Goal: Task Accomplishment & Management: Complete application form

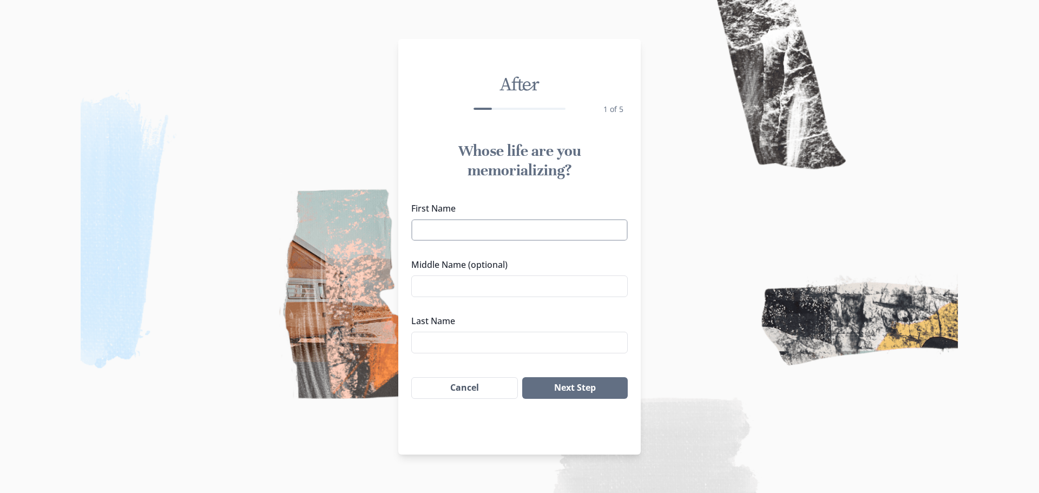
click at [578, 227] on input "First Name" at bounding box center [519, 230] width 217 height 22
paste input "[PERSON_NAME]"
type input "[PERSON_NAME]"
click at [468, 348] on input "Last Name" at bounding box center [519, 343] width 217 height 22
type input "[PERSON_NAME]"
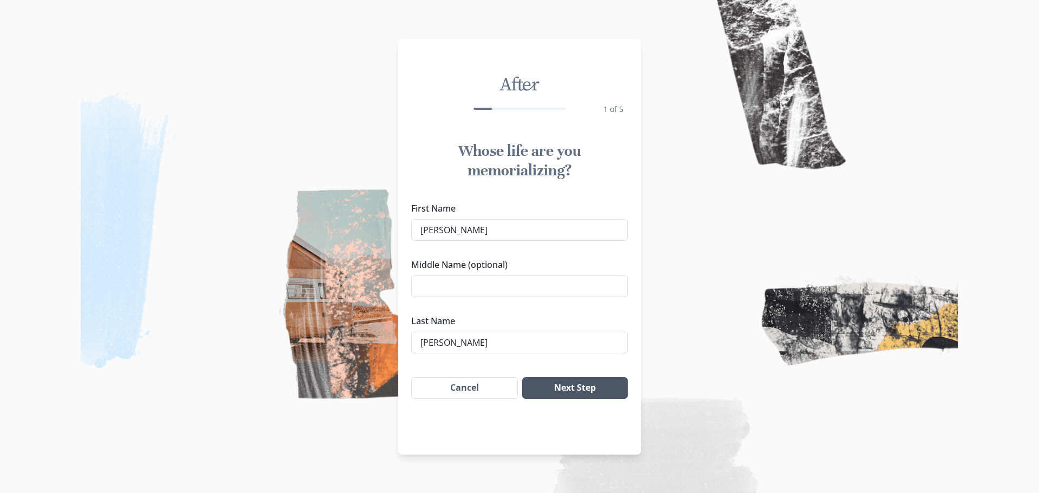
click at [574, 387] on button "Next Step" at bounding box center [575, 388] width 106 height 22
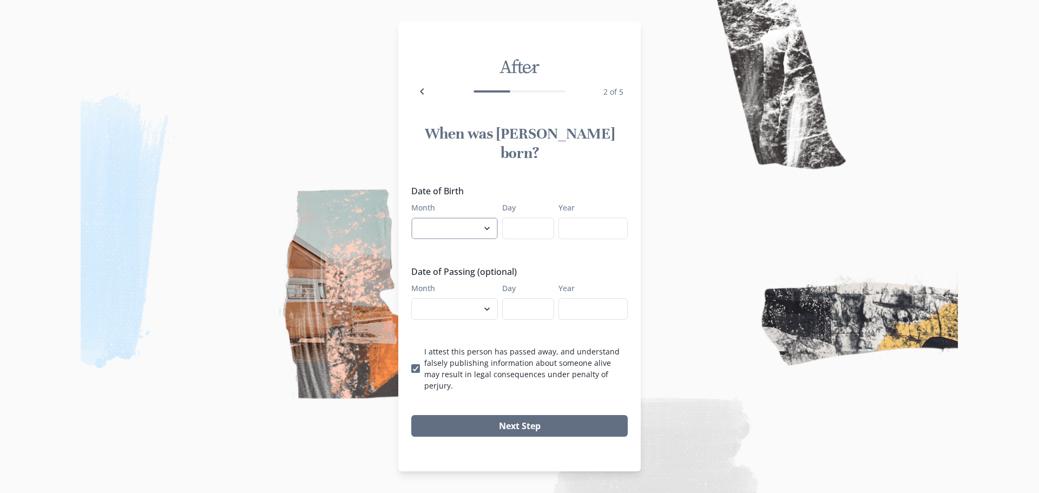
click at [461, 224] on select "January February March April May June July August September October November De…" at bounding box center [454, 229] width 87 height 22
select select "5"
click at [411, 218] on select "January February March April May June July August September October November De…" at bounding box center [454, 229] width 87 height 22
click at [518, 228] on input "Day" at bounding box center [528, 229] width 52 height 22
type input "26"
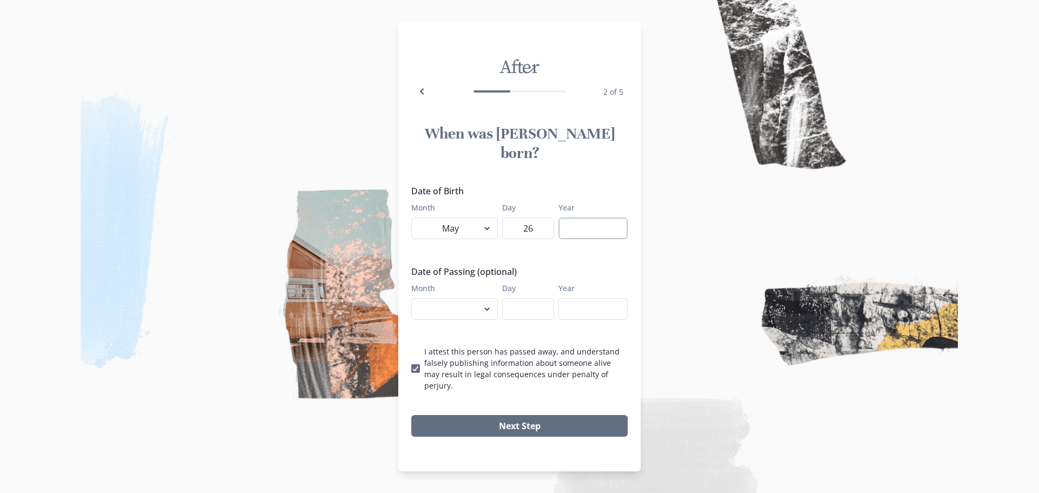
click at [597, 224] on input "Year" at bounding box center [593, 229] width 69 height 22
type input "1952"
click at [480, 305] on select "January February March April May June July August September October November De…" at bounding box center [454, 309] width 87 height 22
select select "8"
click at [411, 298] on select "January February March April May June July August September October November De…" at bounding box center [454, 309] width 87 height 22
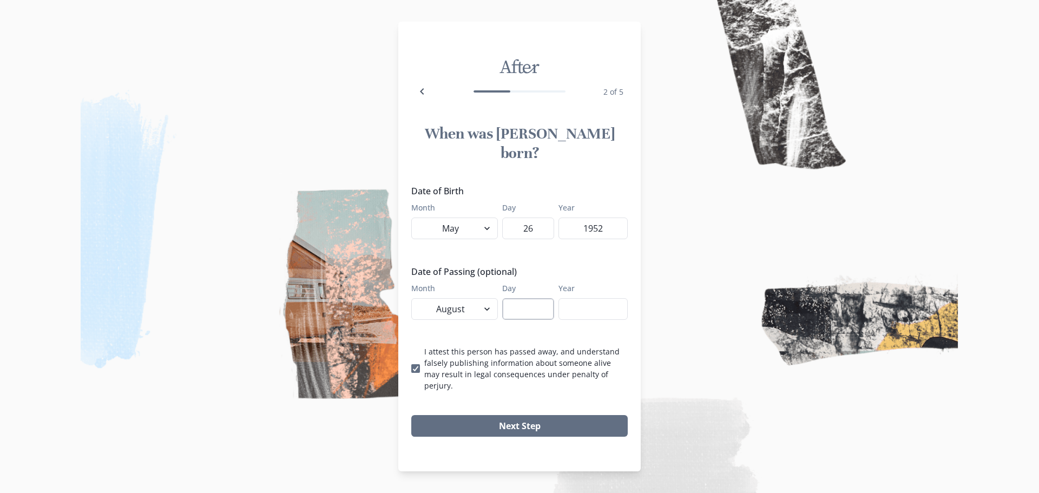
click at [523, 306] on input "Day" at bounding box center [528, 309] width 52 height 22
type input "31"
click at [575, 298] on input "Year" at bounding box center [593, 309] width 69 height 22
type input "2025"
click at [491, 415] on button "Next Step" at bounding box center [519, 426] width 217 height 22
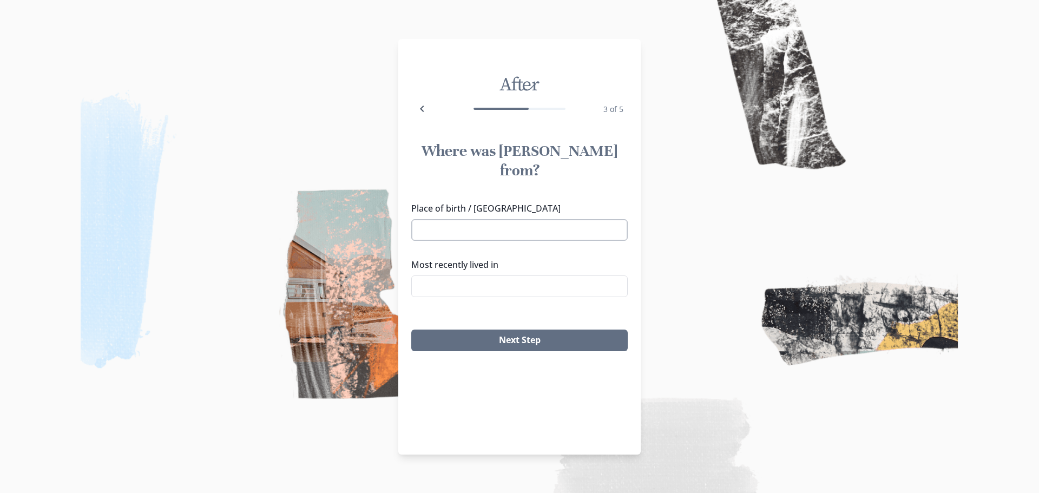
click at [481, 219] on input "Place of birth / [GEOGRAPHIC_DATA]" at bounding box center [519, 230] width 217 height 22
paste input "[GEOGRAPHIC_DATA], [US_STATE]"
type input "[GEOGRAPHIC_DATA], [US_STATE]"
click at [479, 276] on input "Most recently lived in" at bounding box center [519, 287] width 217 height 22
click at [485, 276] on input "[PERSON_NAME] Tx" at bounding box center [519, 287] width 217 height 22
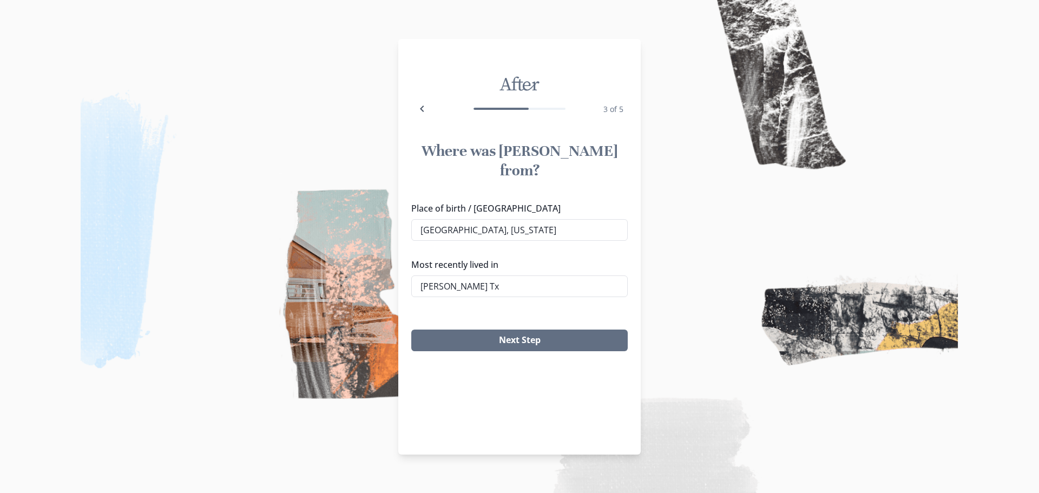
click at [473, 289] on li "[GEOGRAPHIC_DATA], [GEOGRAPHIC_DATA]" at bounding box center [519, 286] width 205 height 16
type input "[GEOGRAPHIC_DATA], [GEOGRAPHIC_DATA]"
click at [506, 330] on button "Next Step" at bounding box center [519, 341] width 217 height 22
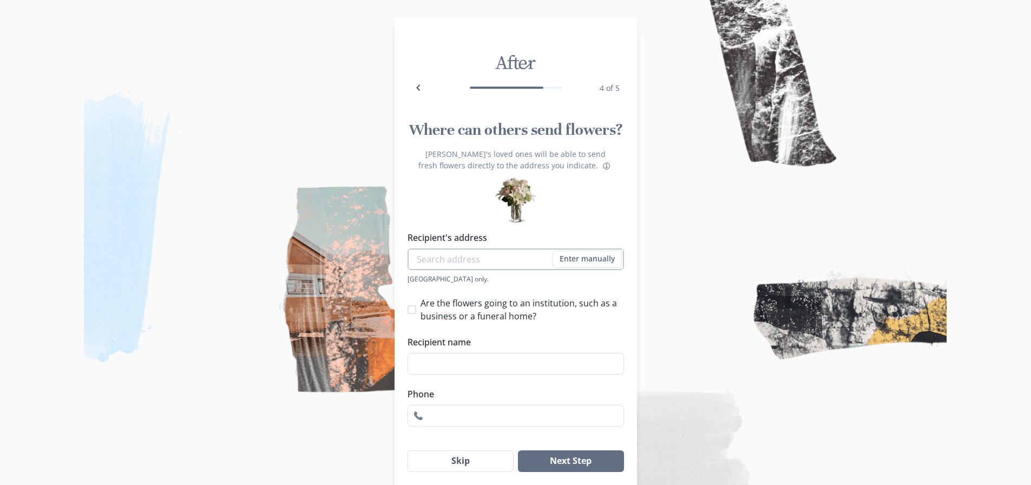
click at [499, 264] on input "Recipient's address" at bounding box center [516, 259] width 217 height 22
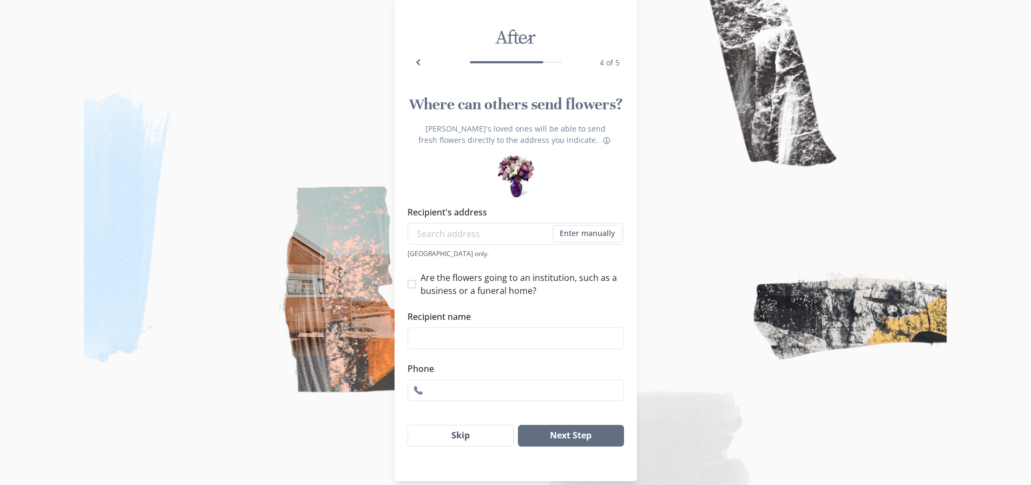
scroll to position [39, 0]
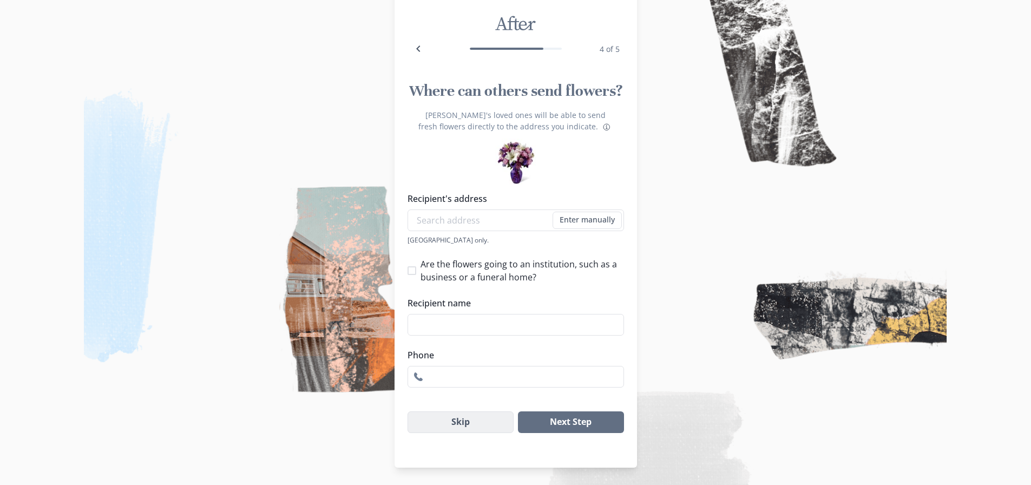
click at [488, 422] on button "Skip" at bounding box center [461, 422] width 107 height 22
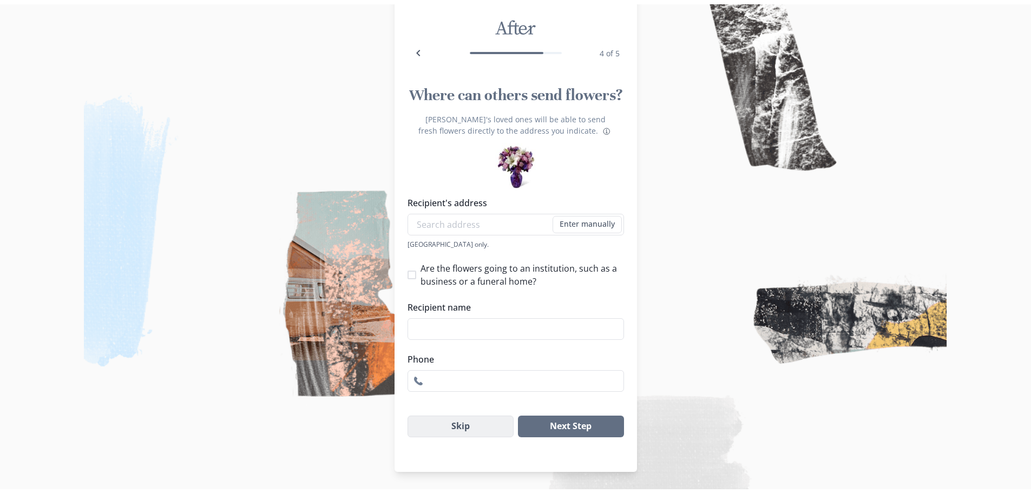
scroll to position [0, 0]
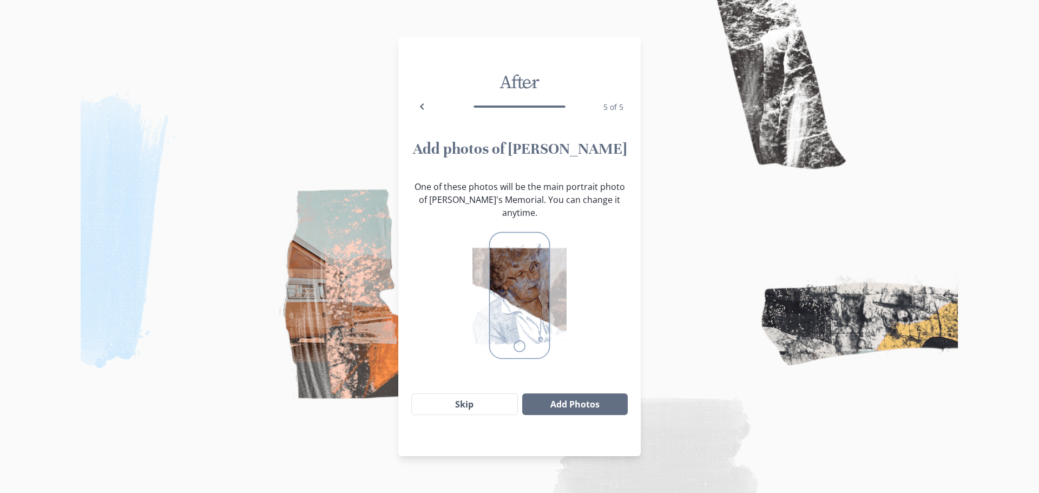
click at [525, 318] on img at bounding box center [520, 295] width 94 height 135
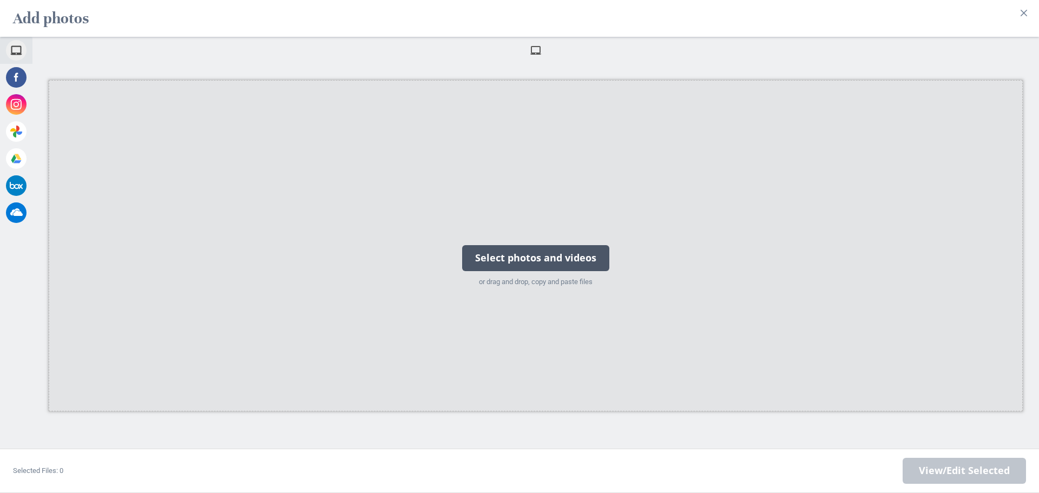
click at [530, 257] on div "Select photos and videos" at bounding box center [535, 258] width 147 height 26
type input "C:\fakepath\lg.jpg"
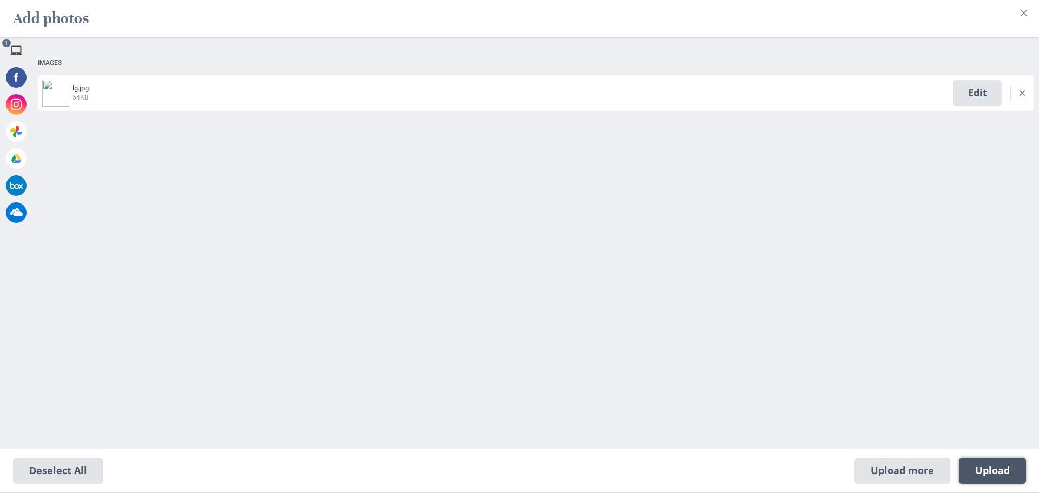
click at [980, 465] on span "Upload 1" at bounding box center [992, 471] width 35 height 12
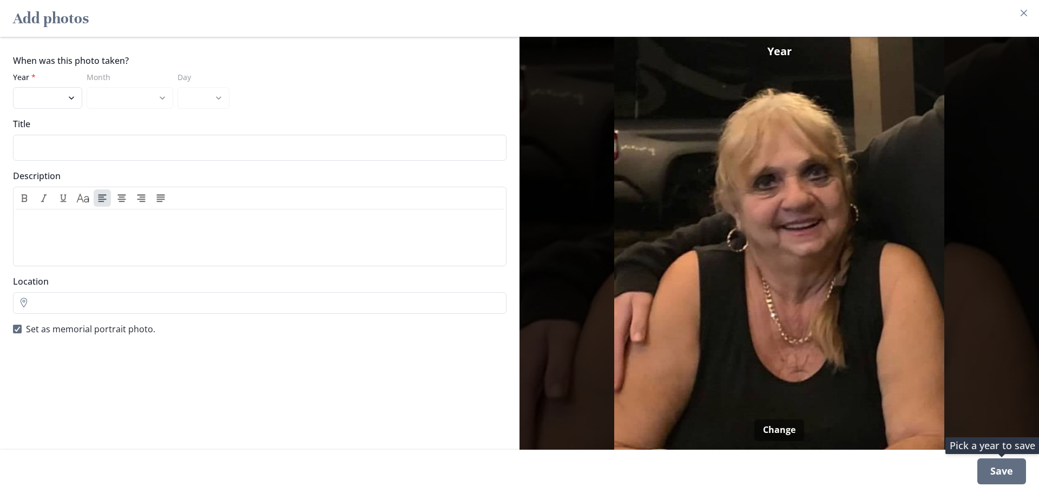
click at [1009, 476] on div "Save" at bounding box center [1002, 472] width 49 height 26
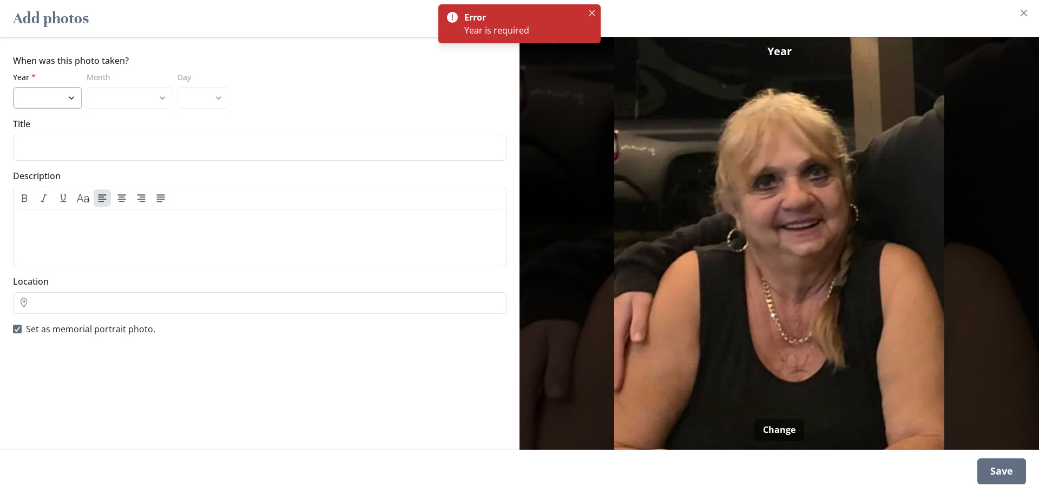
click at [49, 97] on select "2025 2024 2023 2022 2021 2020 2019 2018 2017 2016 2015 2014 2013 2012 2011 2010…" at bounding box center [47, 98] width 69 height 22
select select "2025"
click at [13, 87] on select "2025 2024 2023 2022 2021 2020 2019 2018 2017 2016 2015 2014 2013 2012 2011 2010…" at bounding box center [47, 98] width 69 height 22
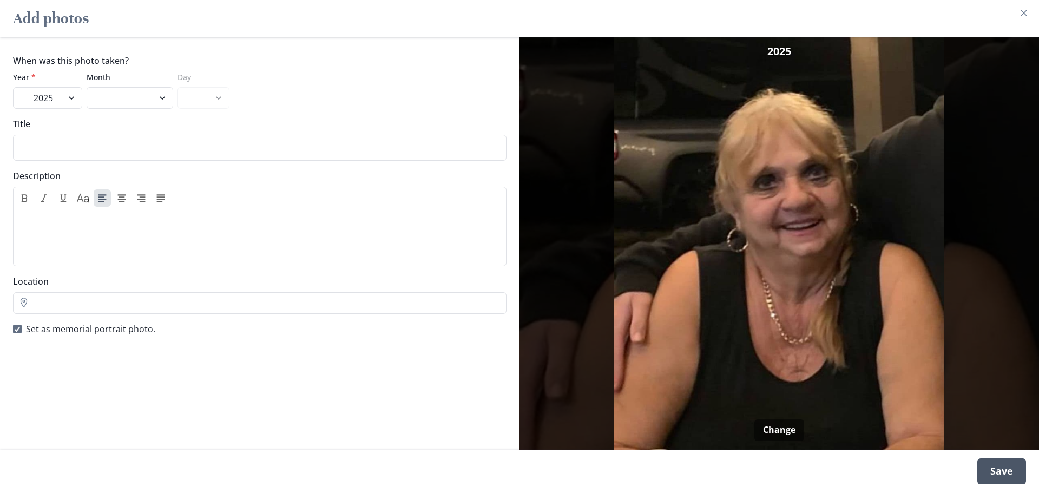
click at [1000, 482] on div "Save" at bounding box center [1002, 472] width 49 height 26
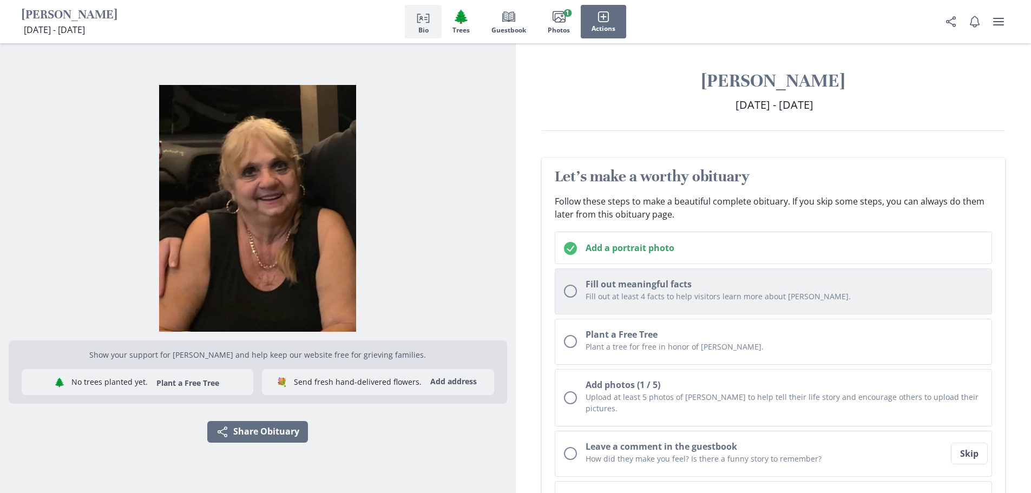
click at [608, 294] on p "Fill out at least 4 facts to help visitors learn more about [PERSON_NAME]." at bounding box center [785, 296] width 398 height 11
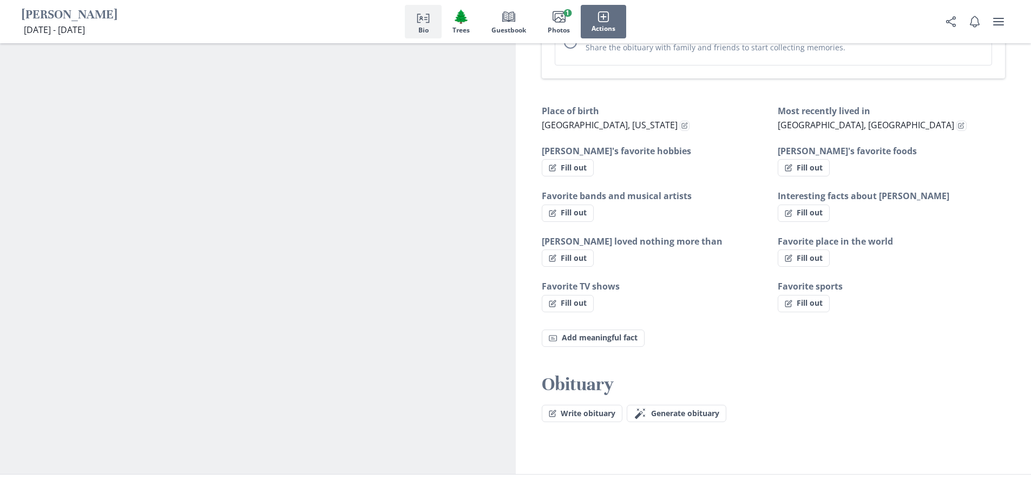
scroll to position [625, 0]
click at [587, 404] on button "Write obituary" at bounding box center [582, 412] width 81 height 17
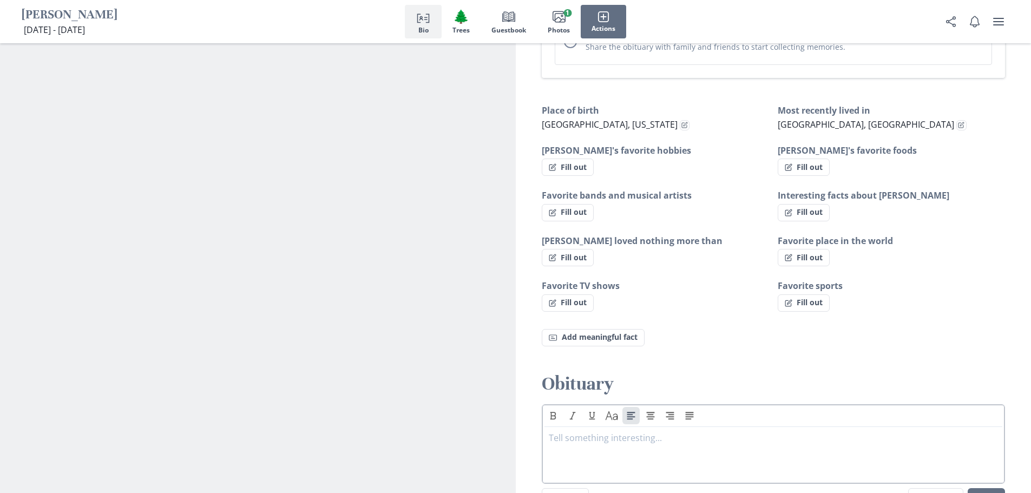
click at [582, 431] on p at bounding box center [774, 437] width 450 height 13
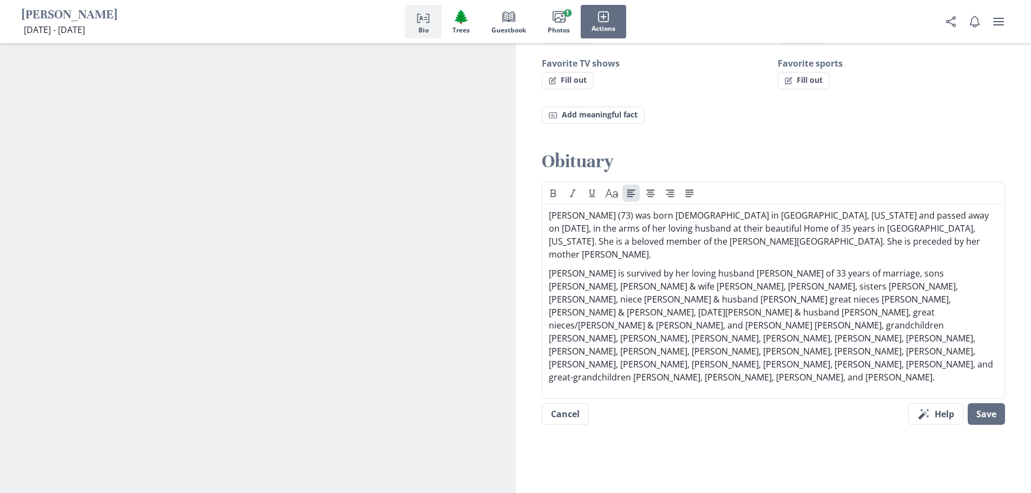
scroll to position [852, 0]
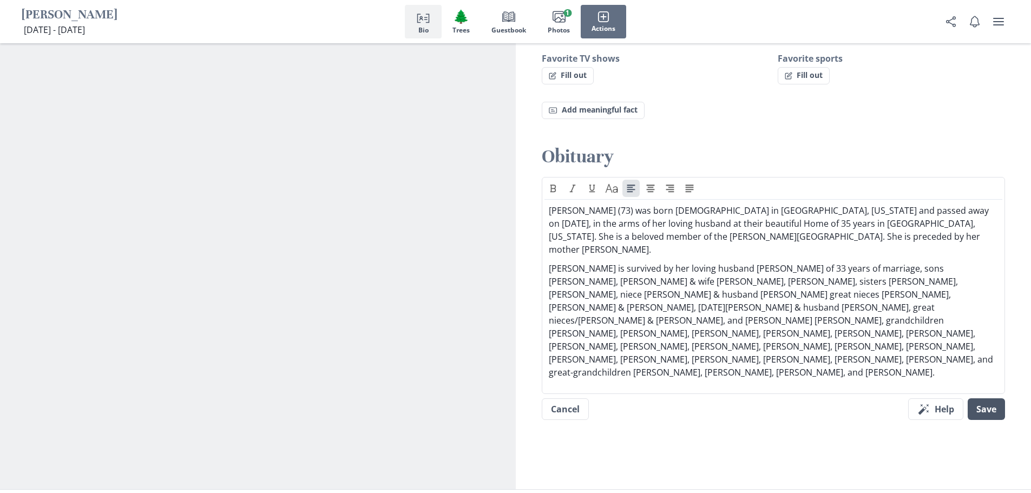
click at [994, 398] on button "Save" at bounding box center [986, 409] width 37 height 22
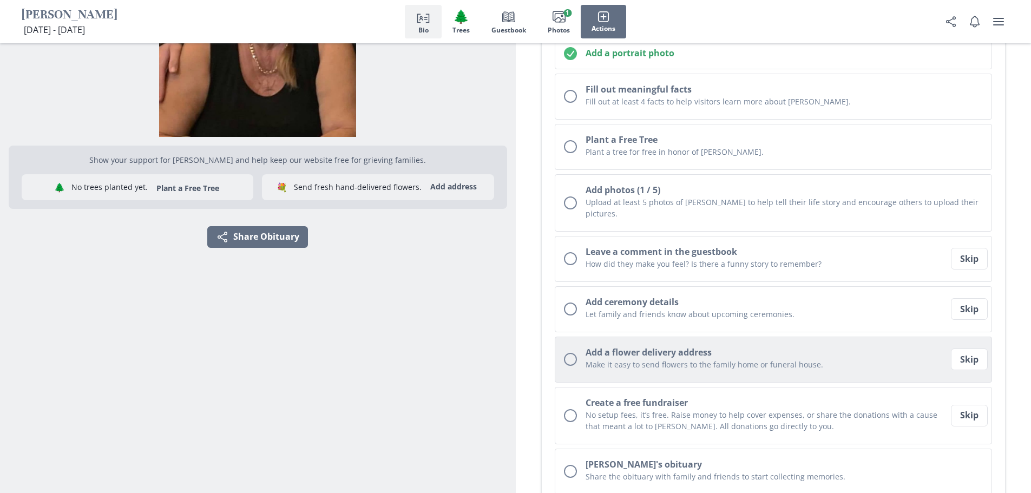
scroll to position [0, 0]
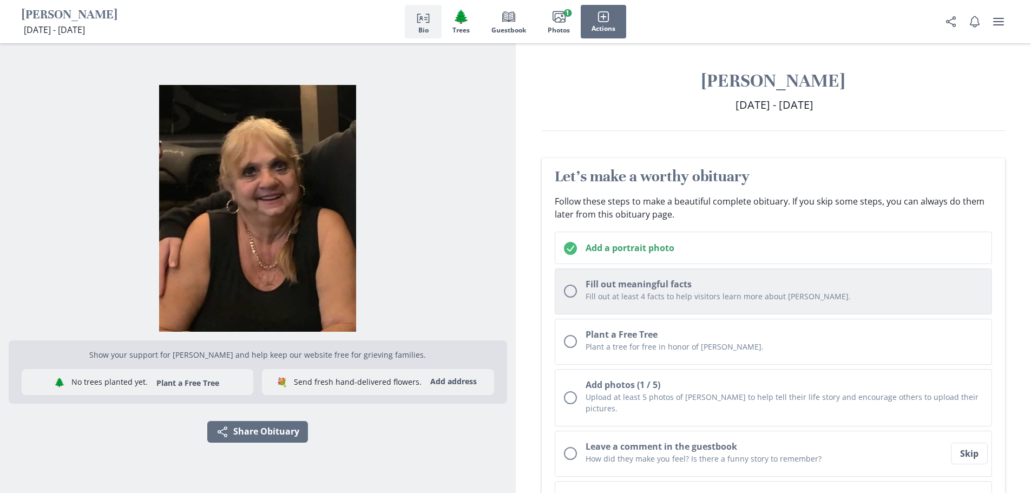
click at [705, 307] on button "Fill out meaningful facts Fill out at least 4 facts to help visitors learn more…" at bounding box center [774, 292] width 438 height 46
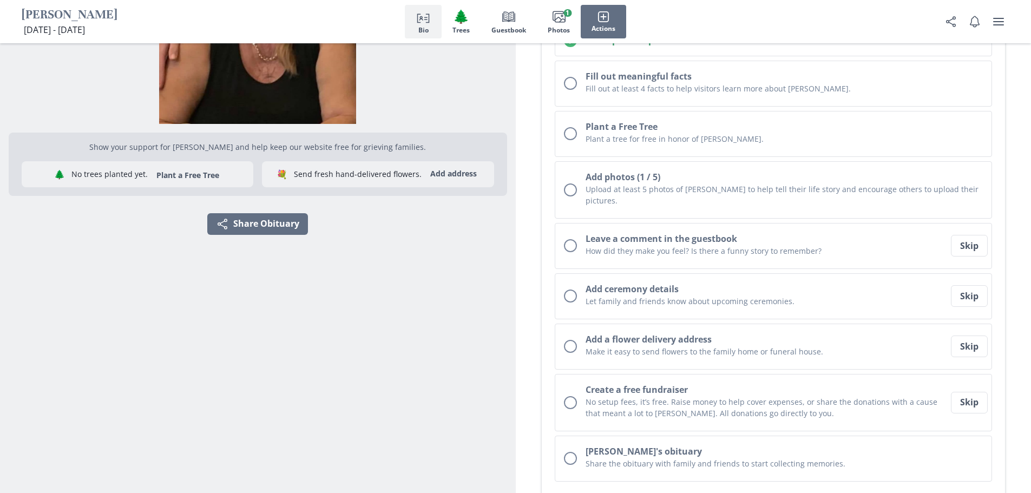
scroll to position [192, 0]
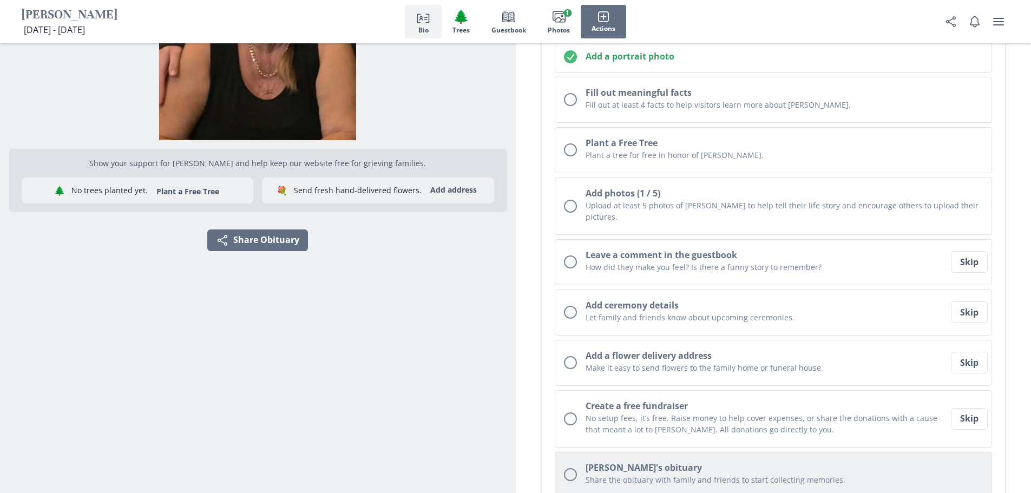
click at [670, 474] on p "Share the obituary with family and friends to start collecting memories." at bounding box center [785, 479] width 398 height 11
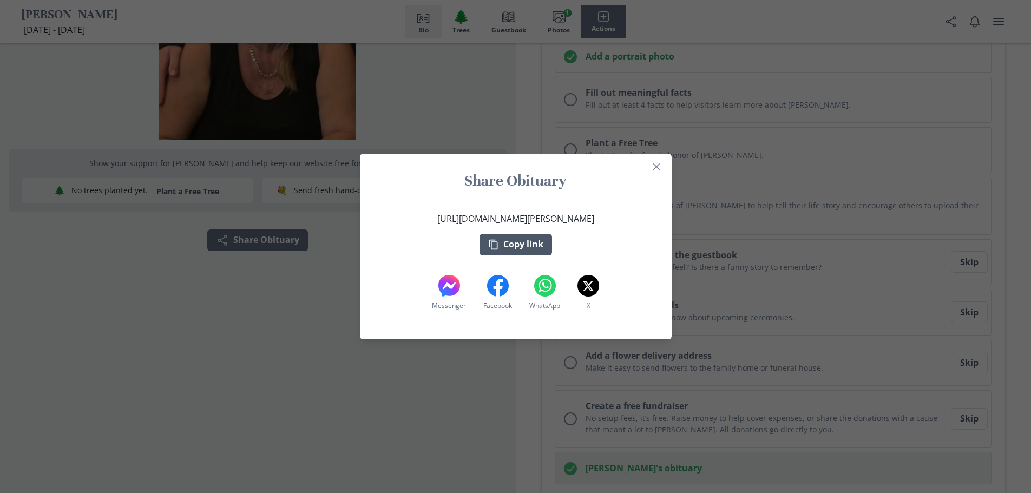
click at [537, 247] on button "Copy link" at bounding box center [516, 245] width 73 height 22
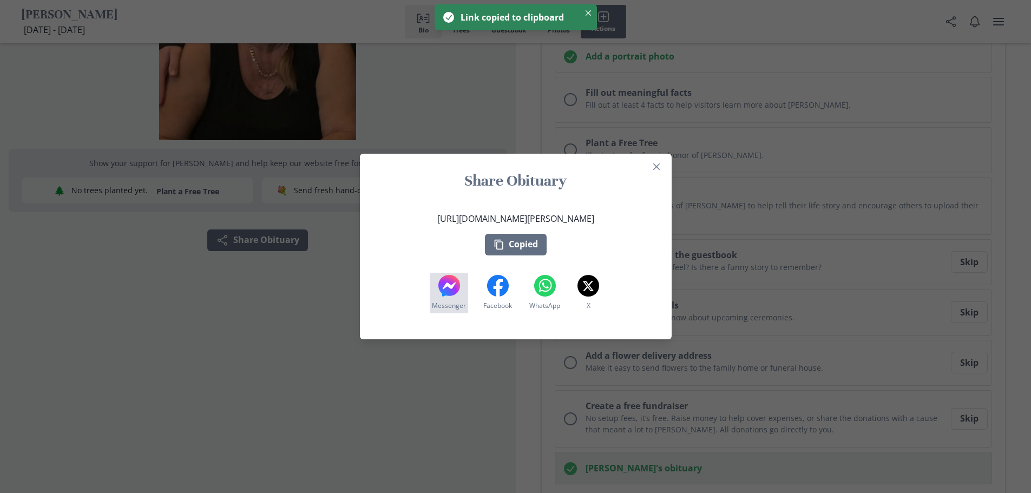
click at [449, 293] on icon at bounding box center [449, 286] width 22 height 22
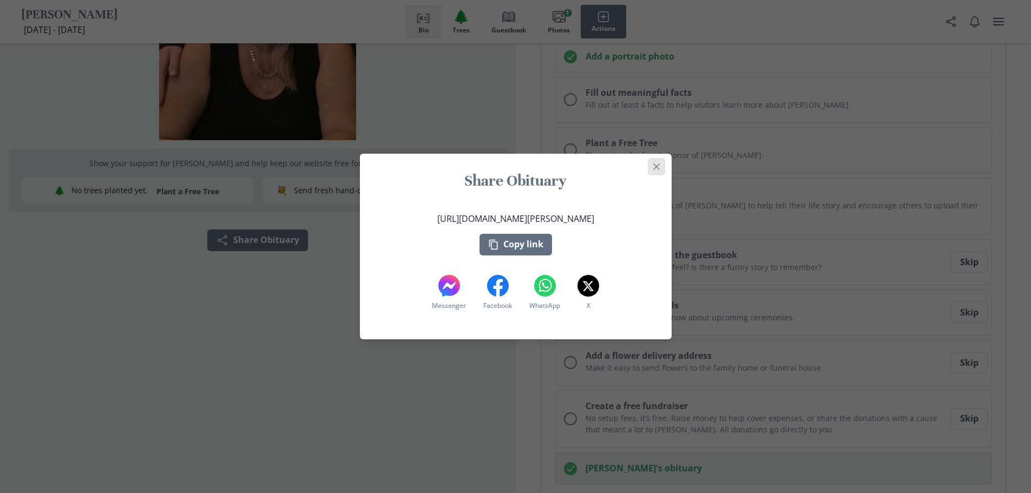
click at [659, 161] on button "Close" at bounding box center [656, 166] width 17 height 17
